Goal: Find specific page/section: Find specific page/section

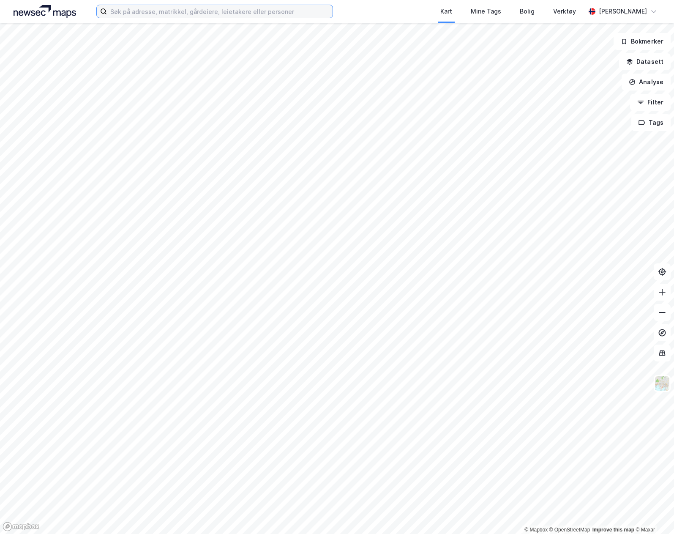
click at [218, 13] on input at bounding box center [220, 11] width 226 height 13
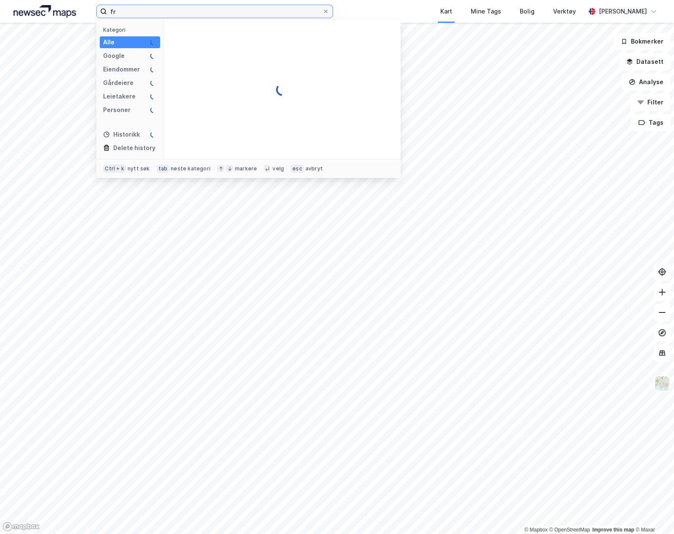
type input "f"
type input "3020/1497, [GEOGRAPHIC_DATA]"
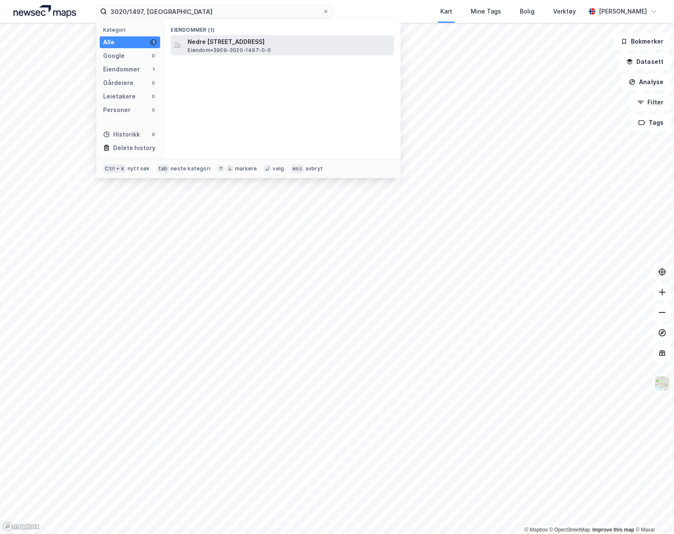
click at [233, 52] on span "Eiendom • 3909-3020-1497-0-0" at bounding box center [229, 50] width 83 height 7
